Goal: Complete application form: Complete application form

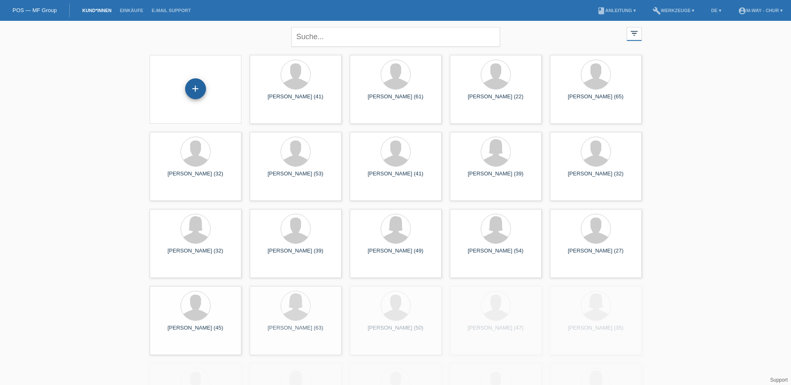
click at [200, 92] on div "+" at bounding box center [195, 88] width 21 height 21
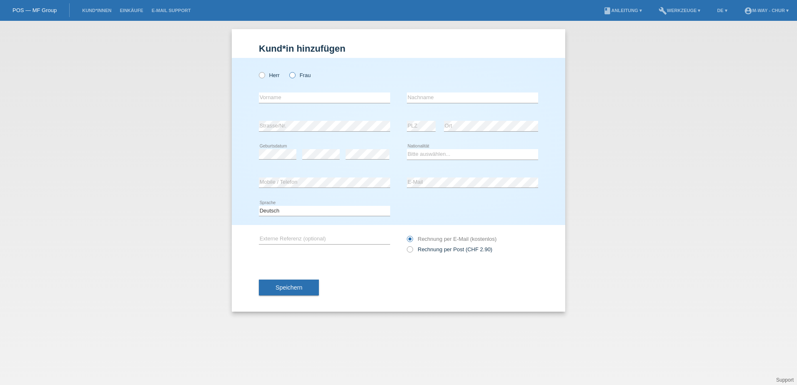
click at [288, 71] on icon at bounding box center [288, 71] width 0 height 0
click at [291, 76] on input "Frau" at bounding box center [291, 74] width 5 height 5
radio input "true"
click at [279, 96] on input "text" at bounding box center [324, 98] width 131 height 10
type input "Bettina"
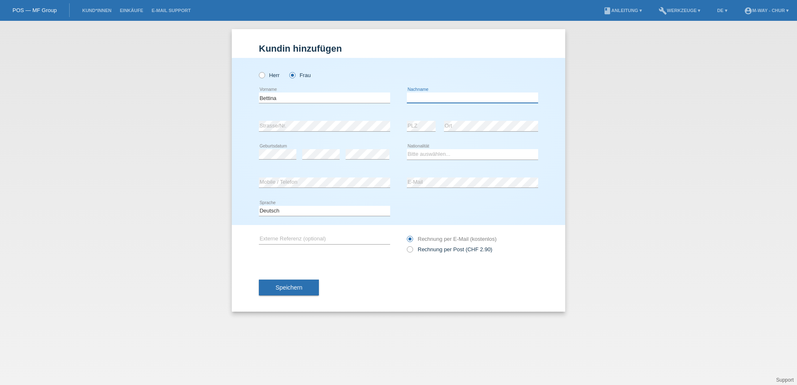
click at [427, 95] on input "text" at bounding box center [472, 98] width 131 height 10
type input "Ryffel"
click at [440, 153] on select "Bitte auswählen... Schweiz Deutschland Liechtenstein Österreich ------------ Af…" at bounding box center [472, 154] width 131 height 10
select select "CH"
click at [407, 149] on select "Bitte auswählen... Schweiz Deutschland Liechtenstein Österreich ------------ Af…" at bounding box center [472, 154] width 131 height 10
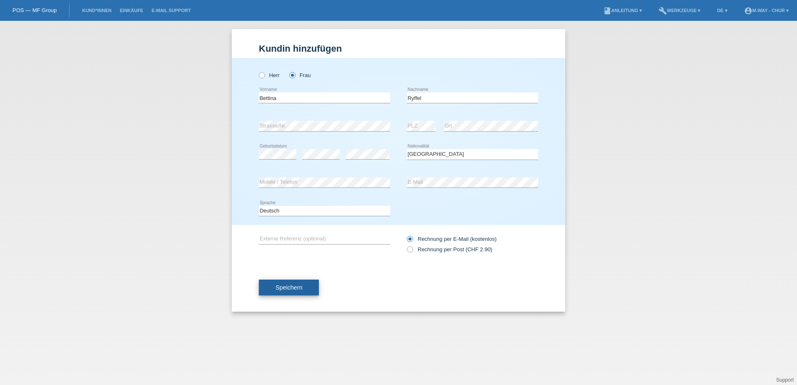
click at [297, 289] on span "Speichern" at bounding box center [289, 287] width 27 height 7
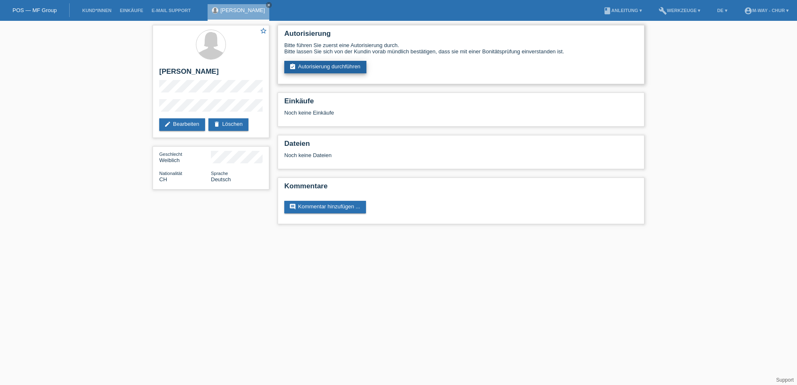
click at [337, 66] on link "assignment_turned_in Autorisierung durchführen" at bounding box center [325, 67] width 82 height 13
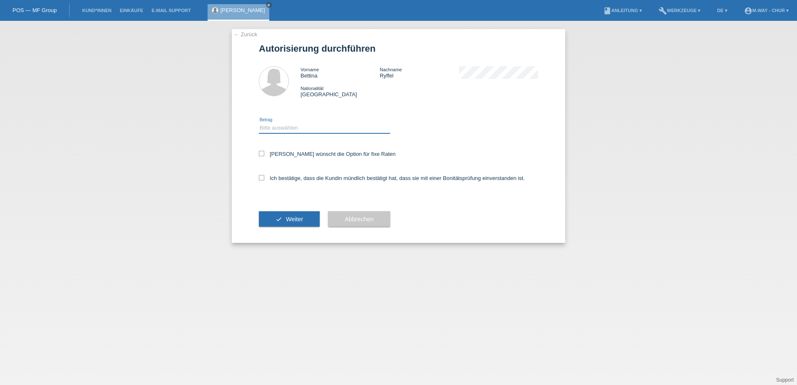
click at [281, 128] on select "Bitte auswählen CHF 1.00 - CHF 499.00 CHF 500.00 - CHF 1'999.00 CHF 2'000.00 - …" at bounding box center [324, 128] width 131 height 10
select select "3"
click at [259, 123] on select "Bitte auswählen CHF 1.00 - CHF 499.00 CHF 500.00 - CHF 1'999.00 CHF 2'000.00 - …" at bounding box center [324, 128] width 131 height 10
click at [261, 153] on icon at bounding box center [261, 153] width 5 height 5
click at [261, 153] on input "Kundin wünscht die Option für fixe Raten" at bounding box center [261, 153] width 5 height 5
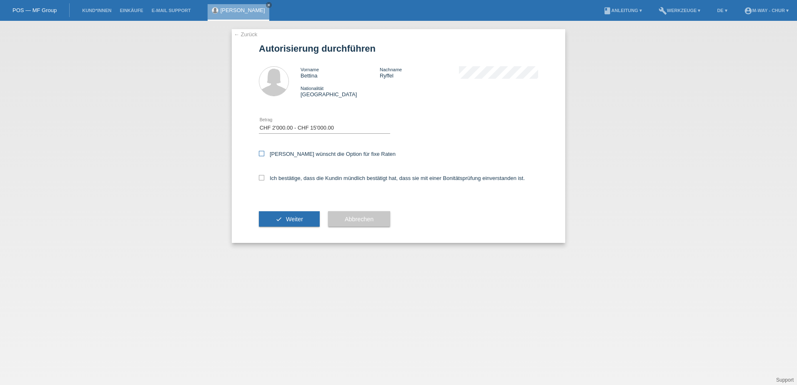
checkbox input "true"
click at [263, 176] on icon at bounding box center [261, 177] width 5 height 5
click at [263, 176] on input "Ich bestätige, dass die Kundin mündlich bestätigt hat, dass sie mit einer Bonit…" at bounding box center [261, 177] width 5 height 5
checkbox input "true"
click at [286, 219] on button "check Weiter" at bounding box center [289, 219] width 61 height 16
